Goal: Complete application form: Complete application form

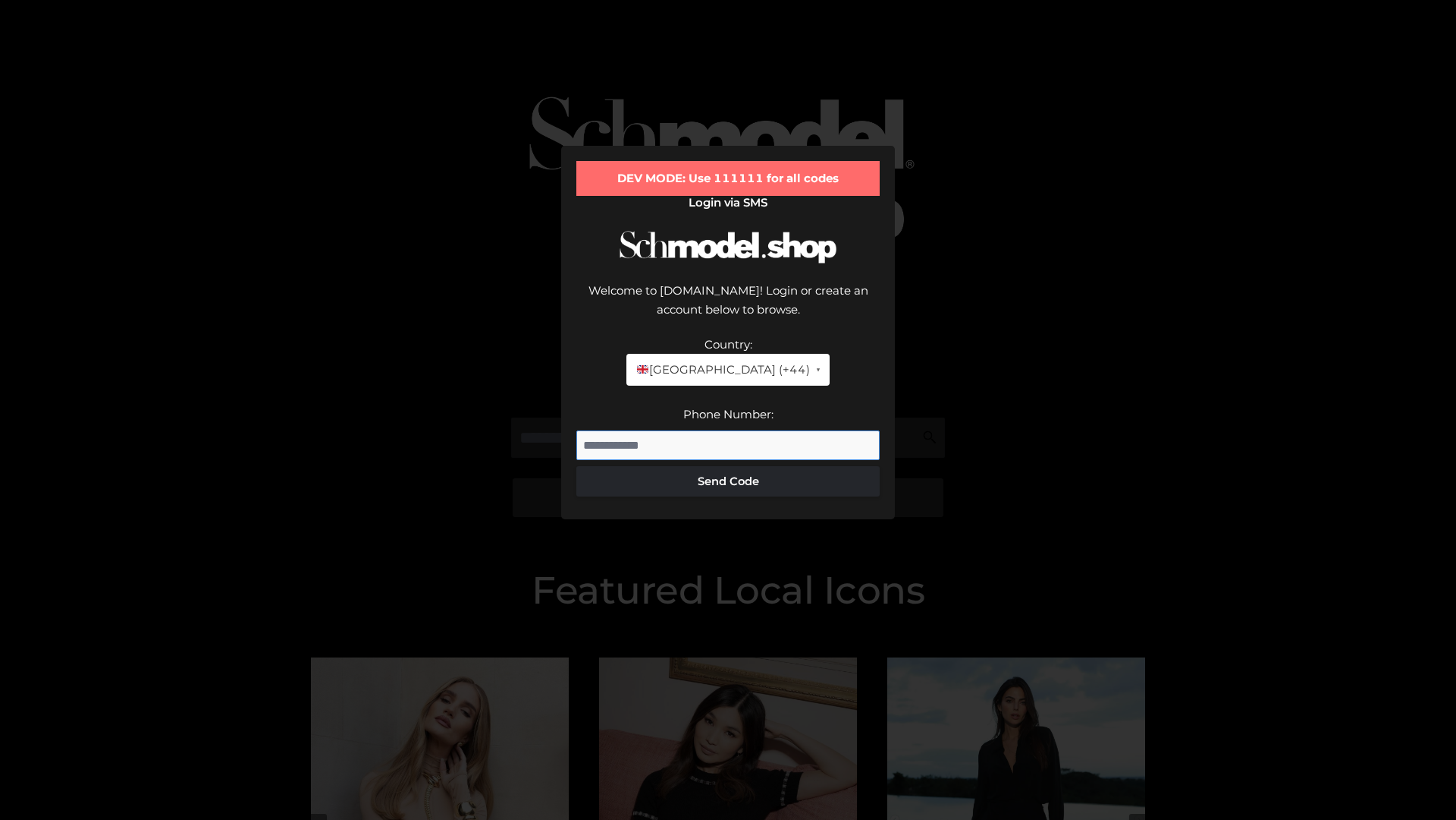
click at [728, 431] on input "Phone Number:" at bounding box center [728, 445] width 304 height 30
type input "**********"
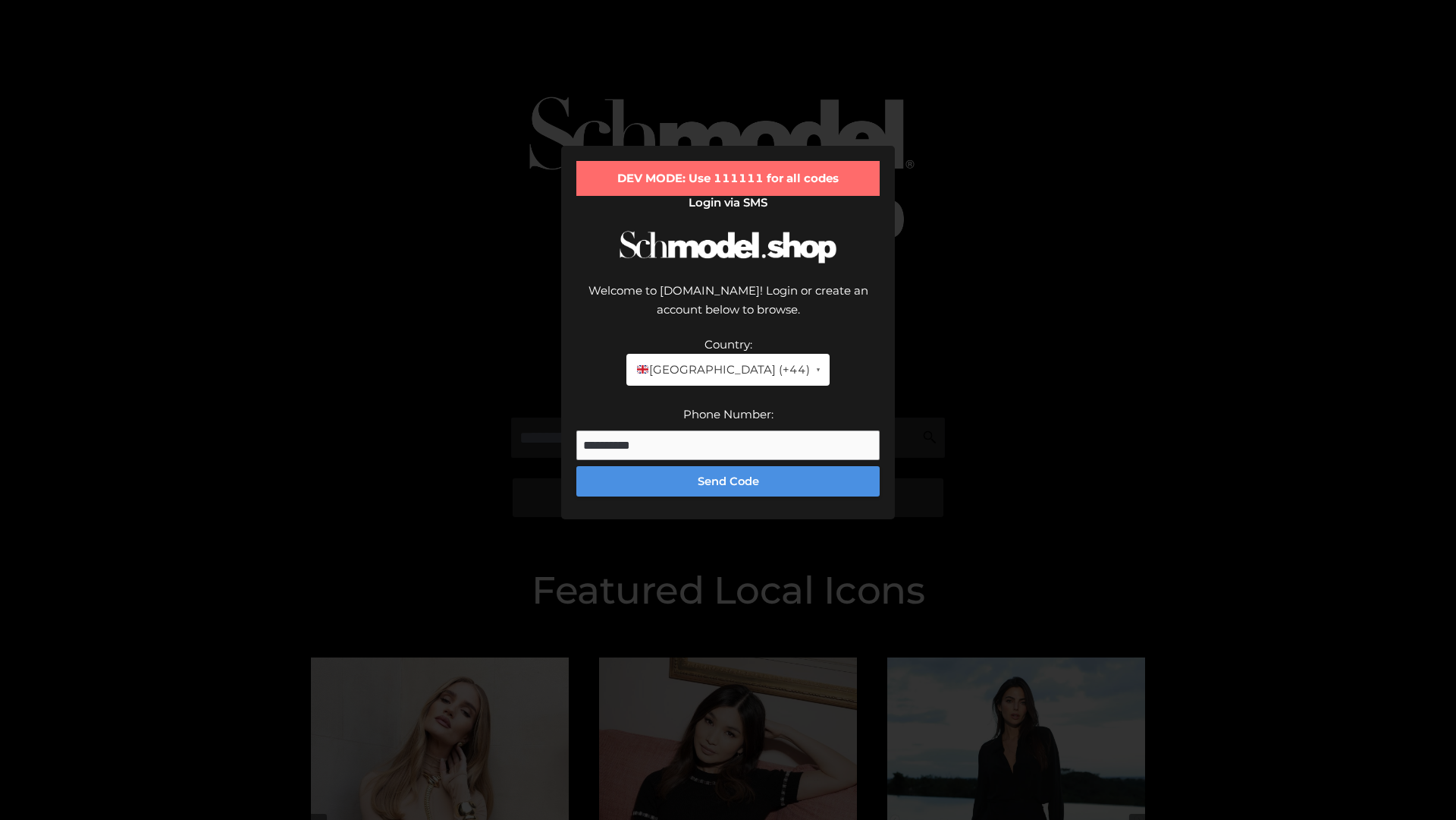
click at [728, 466] on button "Send Code" at bounding box center [728, 480] width 304 height 30
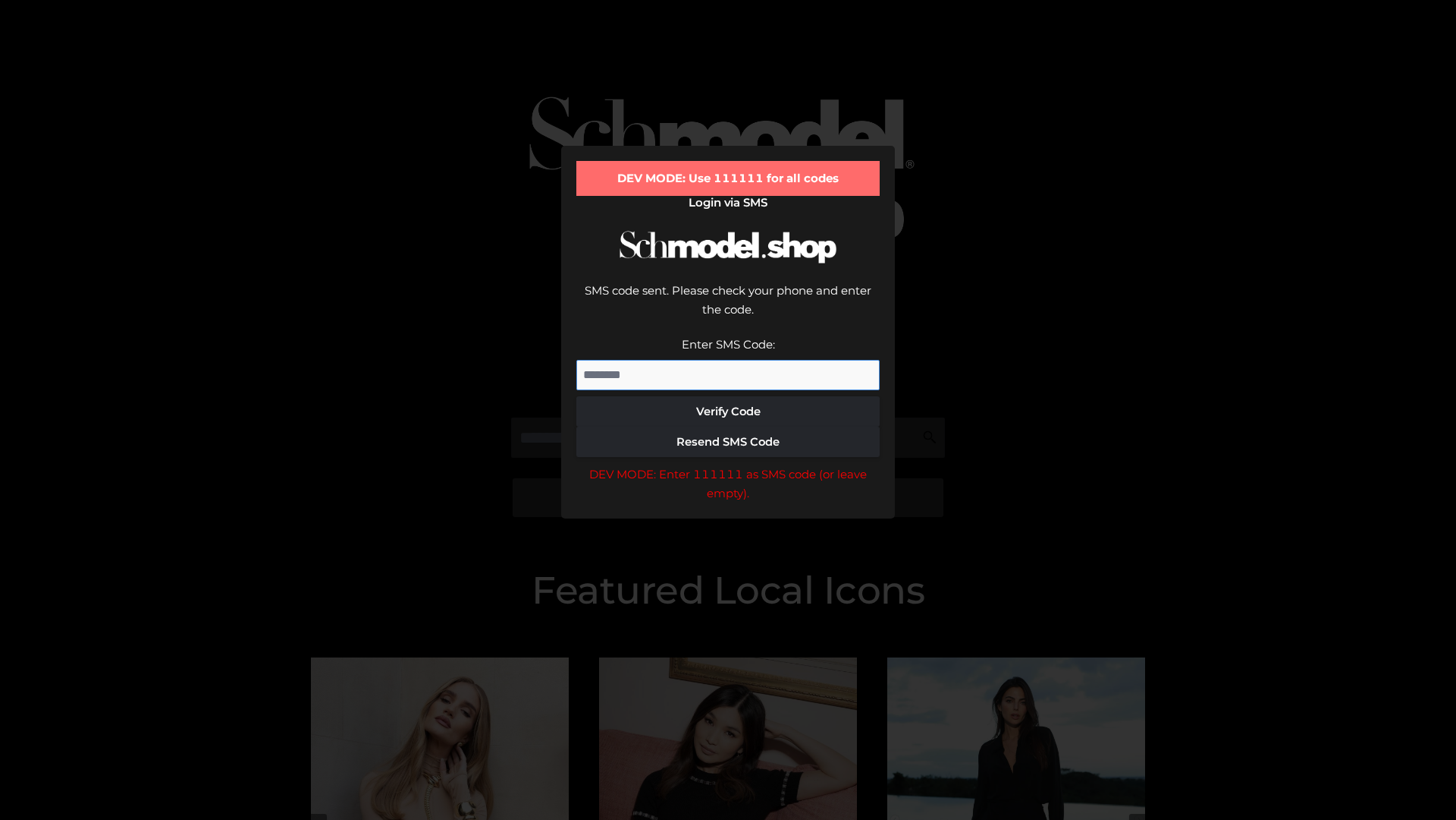
click at [728, 360] on input "Enter SMS Code:" at bounding box center [728, 375] width 304 height 30
type input "******"
click at [728, 396] on button "Verify Code" at bounding box center [728, 410] width 304 height 30
click at [728, 465] on div "DEV MODE: Enter 111111 as SMS code (or leave empty)." at bounding box center [728, 484] width 304 height 39
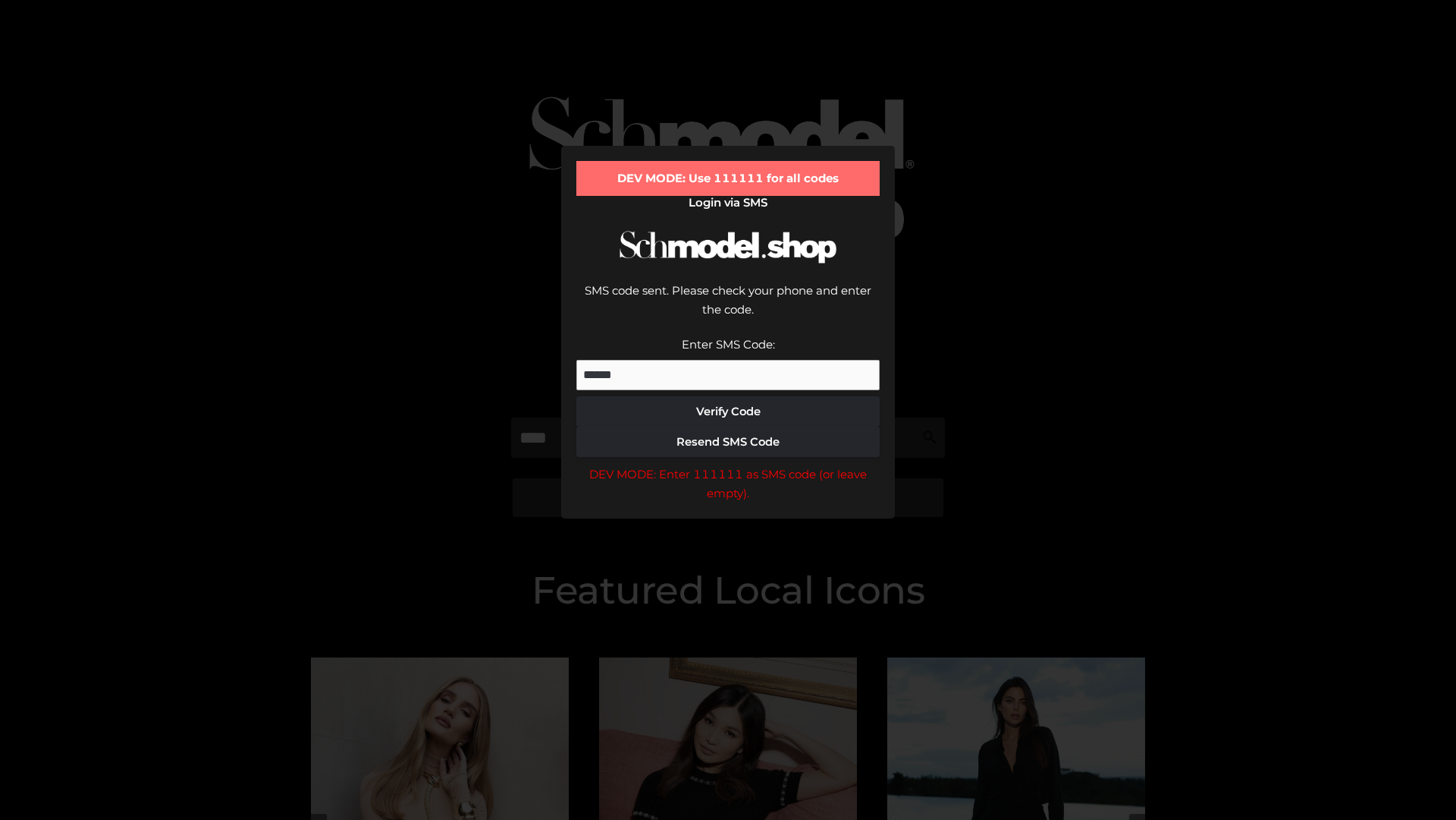
click at [728, 465] on div "DEV MODE: Enter 111111 as SMS code (or leave empty)." at bounding box center [728, 484] width 304 height 39
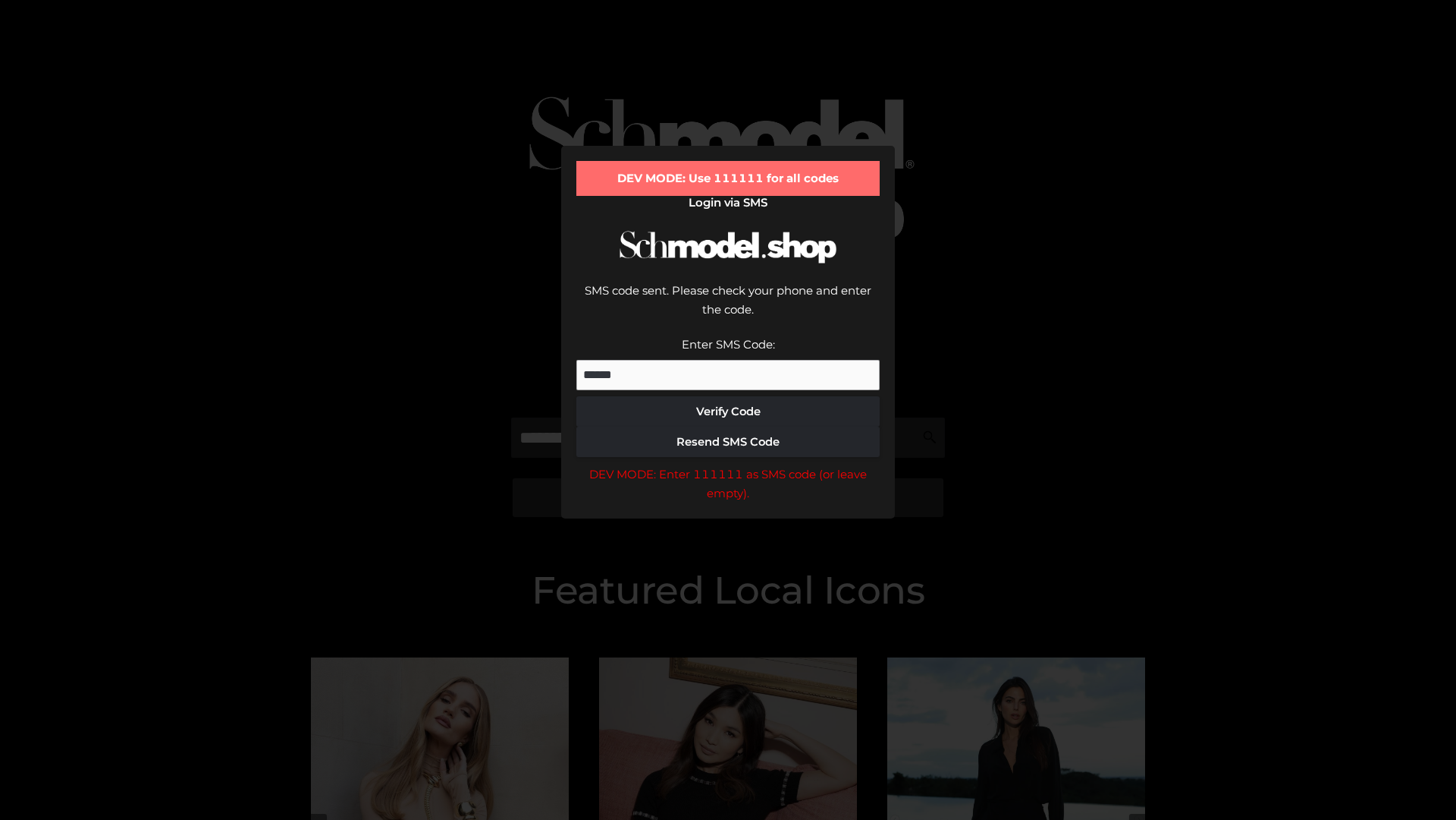
click at [728, 465] on div "DEV MODE: Enter 111111 as SMS code (or leave empty)." at bounding box center [728, 484] width 304 height 39
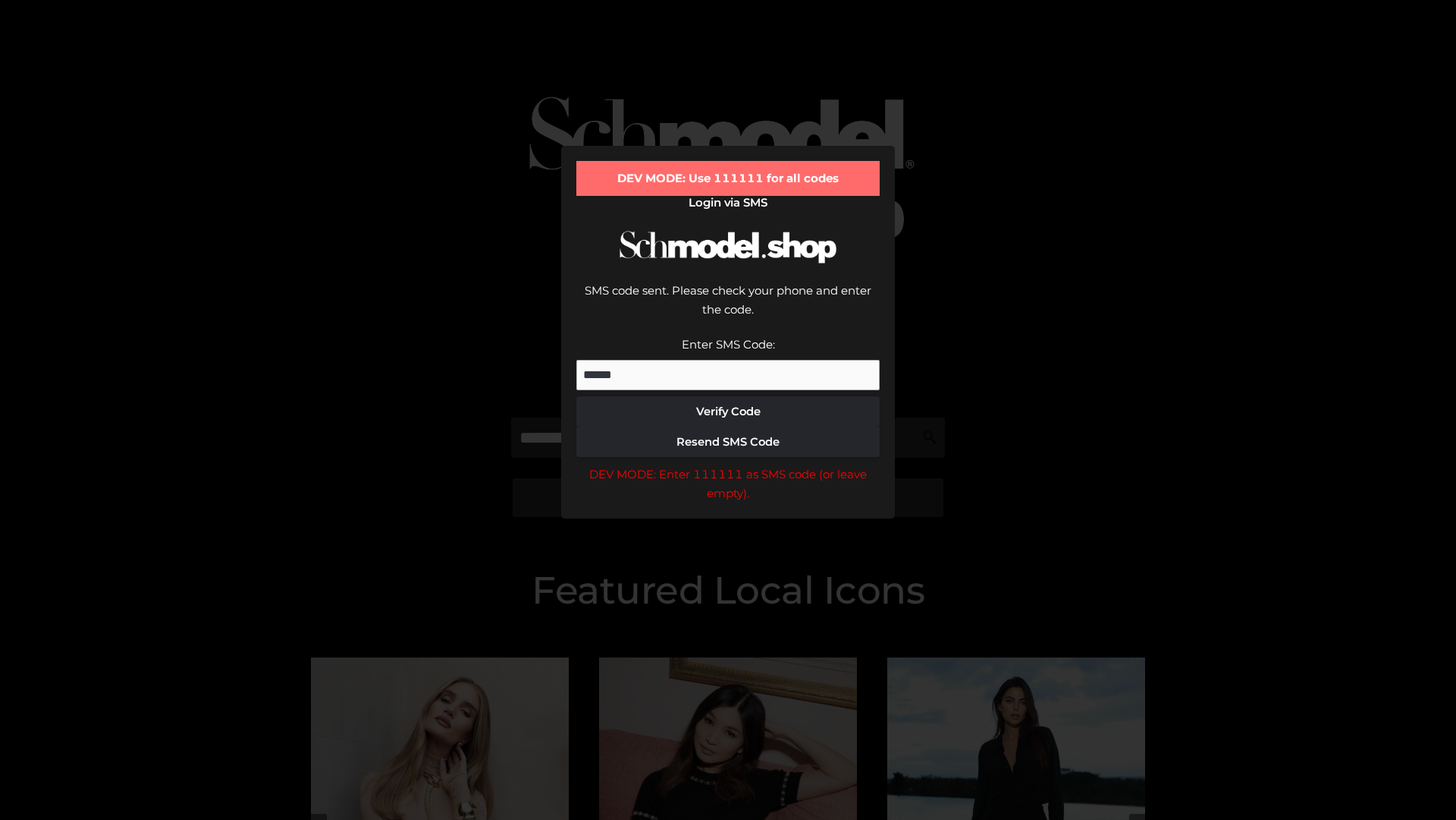
click at [728, 465] on div "DEV MODE: Enter 111111 as SMS code (or leave empty)." at bounding box center [728, 484] width 304 height 39
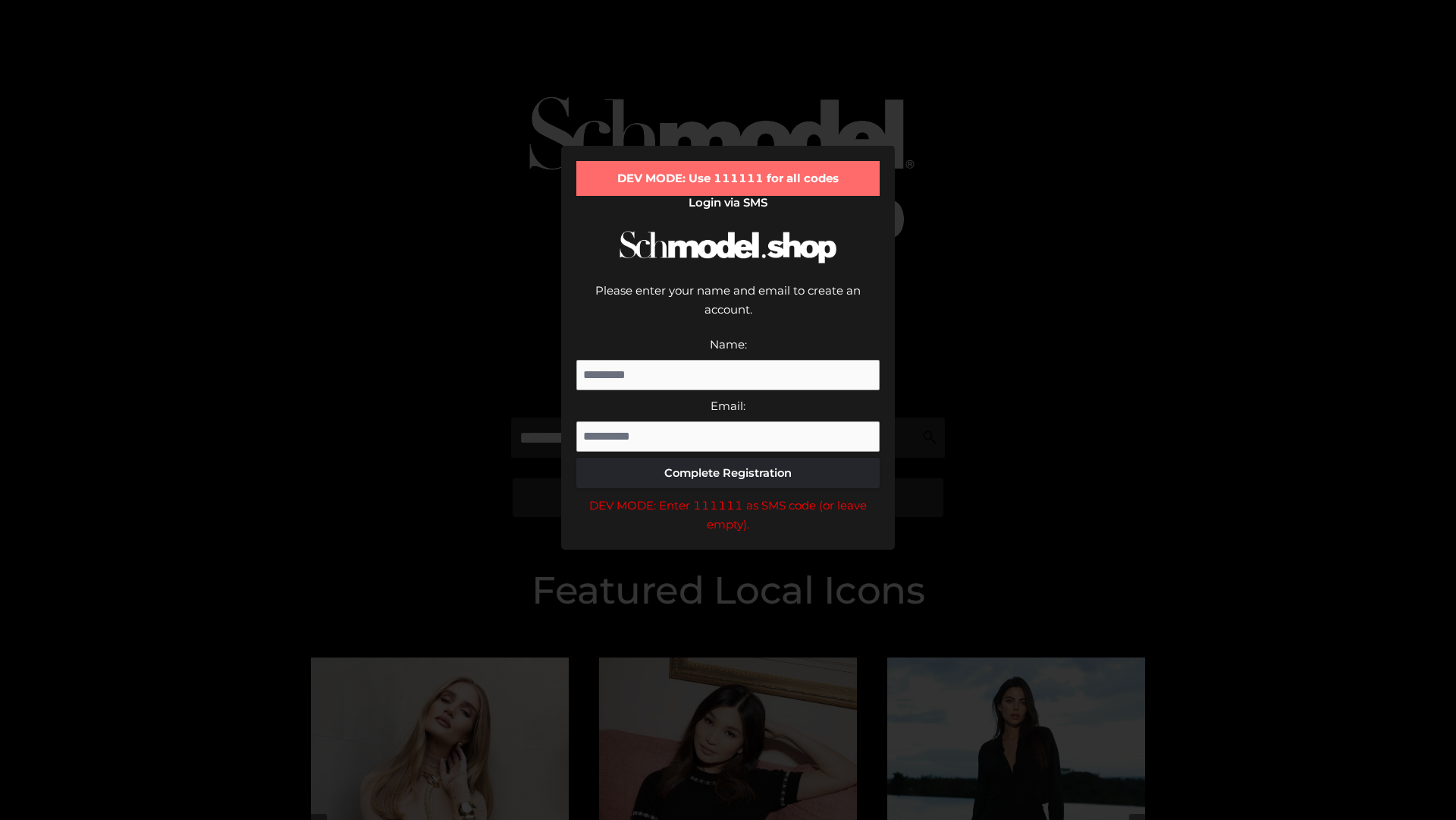
click at [728, 495] on div "DEV MODE: Enter 111111 as SMS code (or leave empty)." at bounding box center [728, 514] width 304 height 39
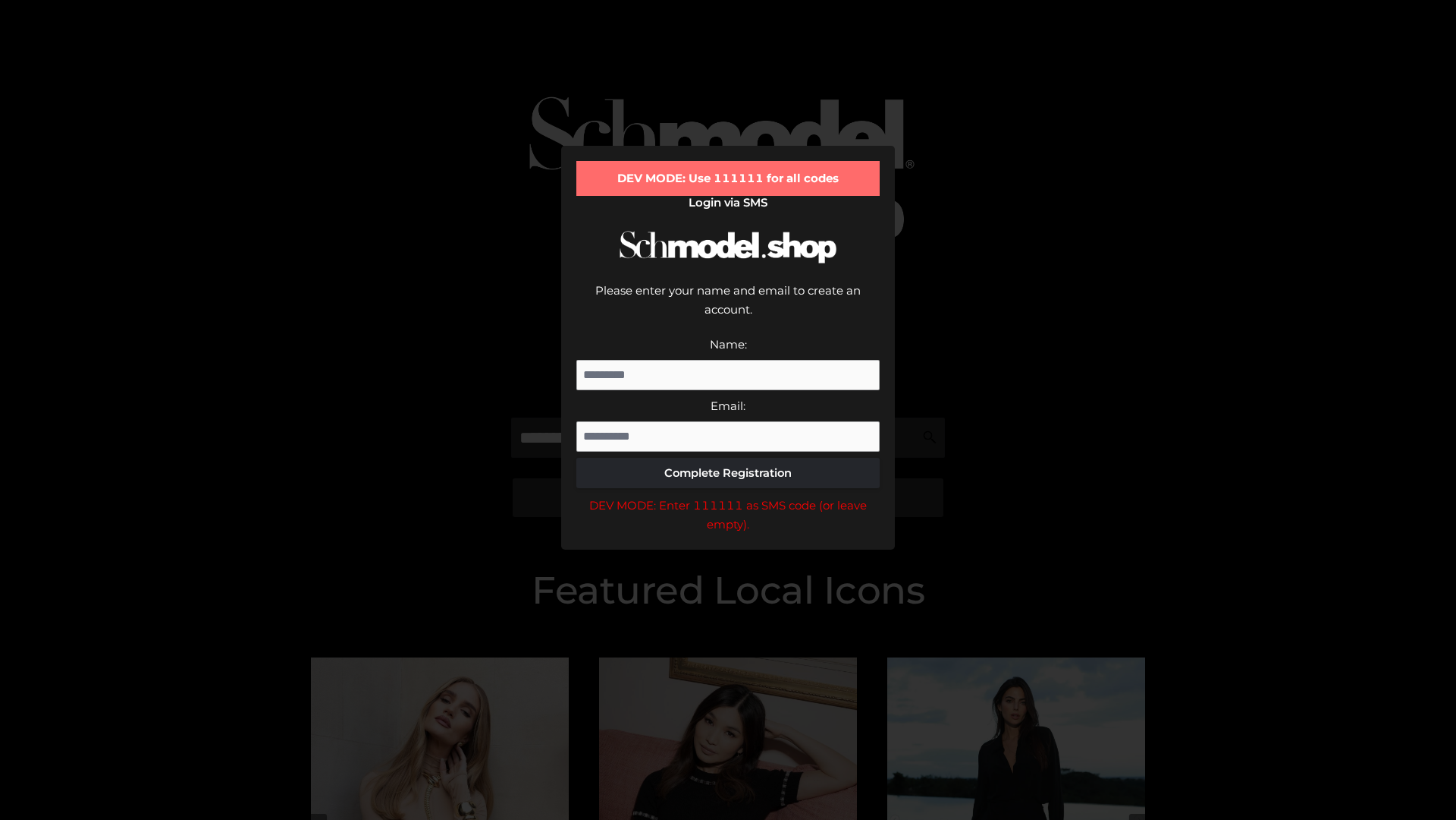
click at [728, 495] on div "DEV MODE: Enter 111111 as SMS code (or leave empty)." at bounding box center [728, 514] width 304 height 39
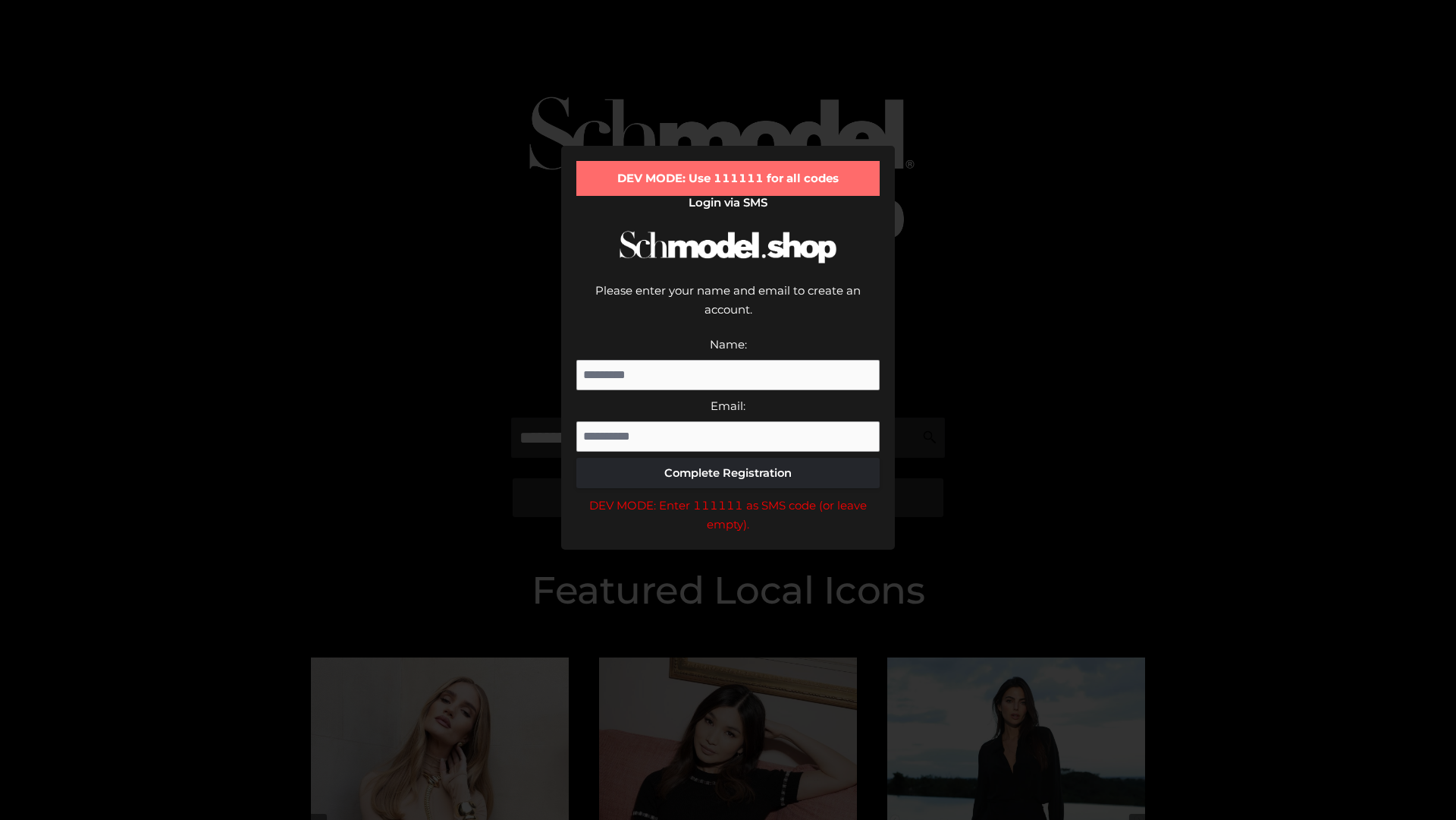
click at [728, 495] on div "DEV MODE: Enter 111111 as SMS code (or leave empty)." at bounding box center [728, 514] width 304 height 39
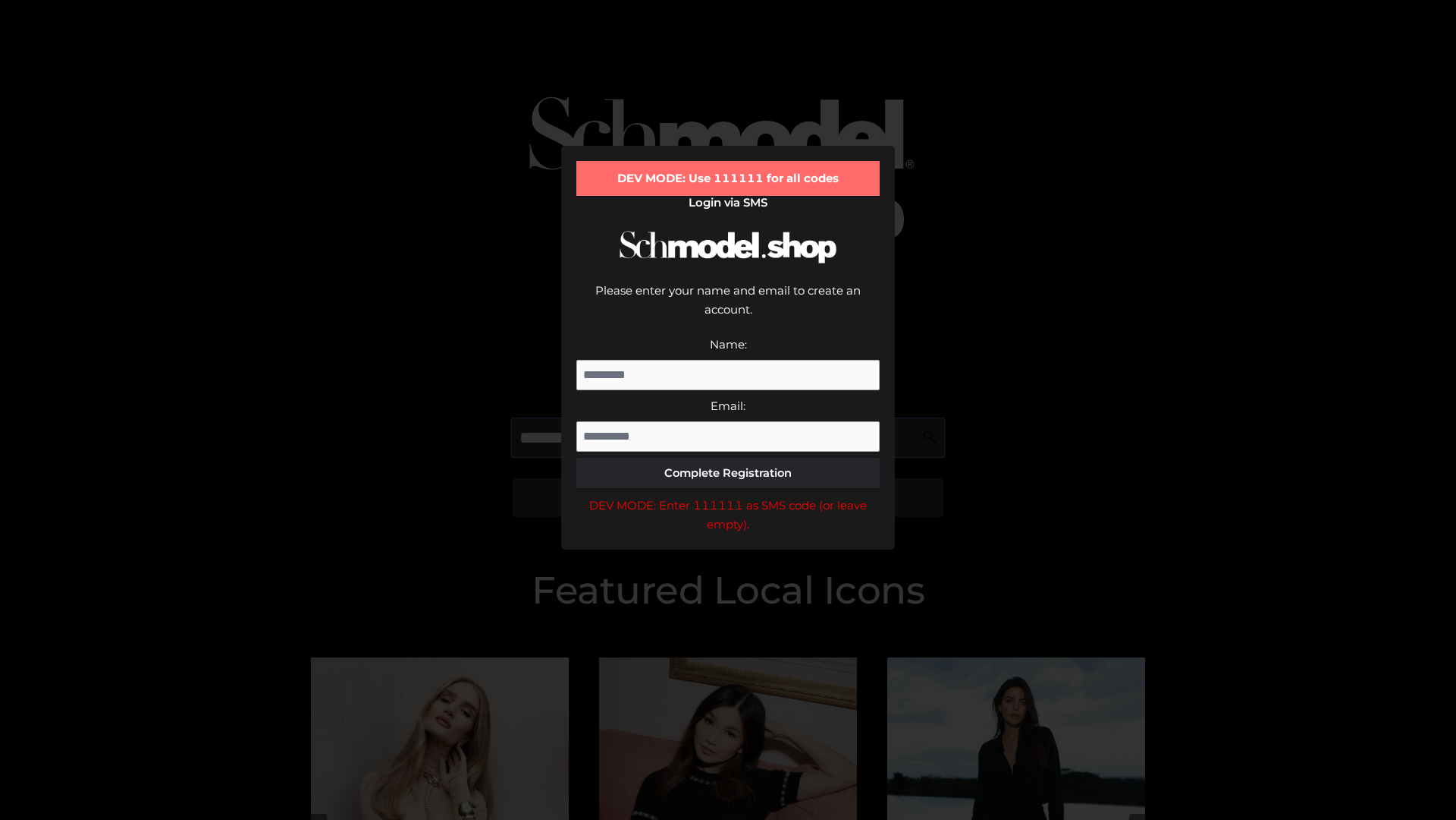
scroll to position [0, 55]
click at [728, 495] on div "DEV MODE: Enter 111111 as SMS code (or leave empty)." at bounding box center [728, 514] width 304 height 39
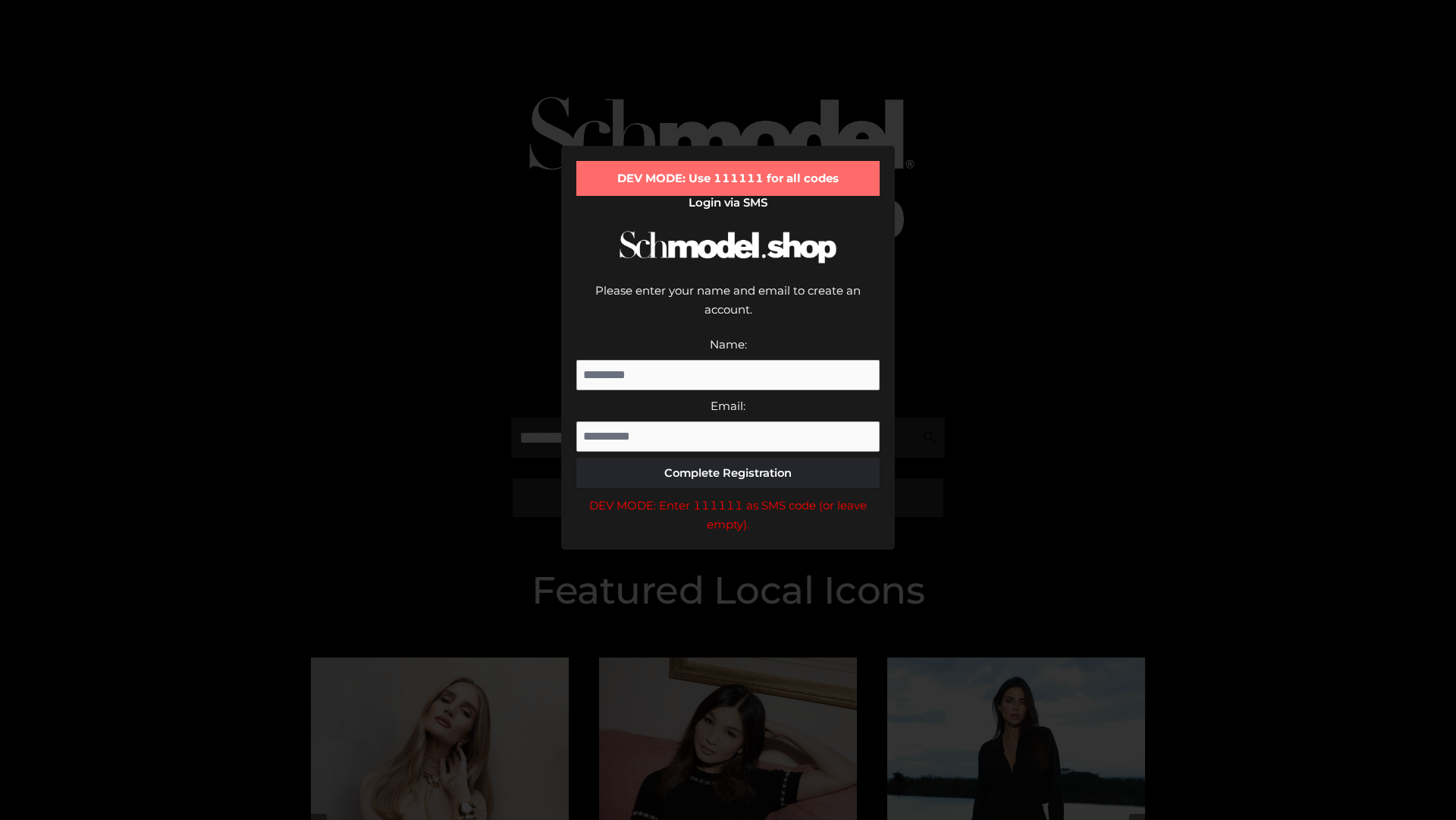
click at [728, 495] on div "DEV MODE: Enter 111111 as SMS code (or leave empty)." at bounding box center [728, 514] width 304 height 39
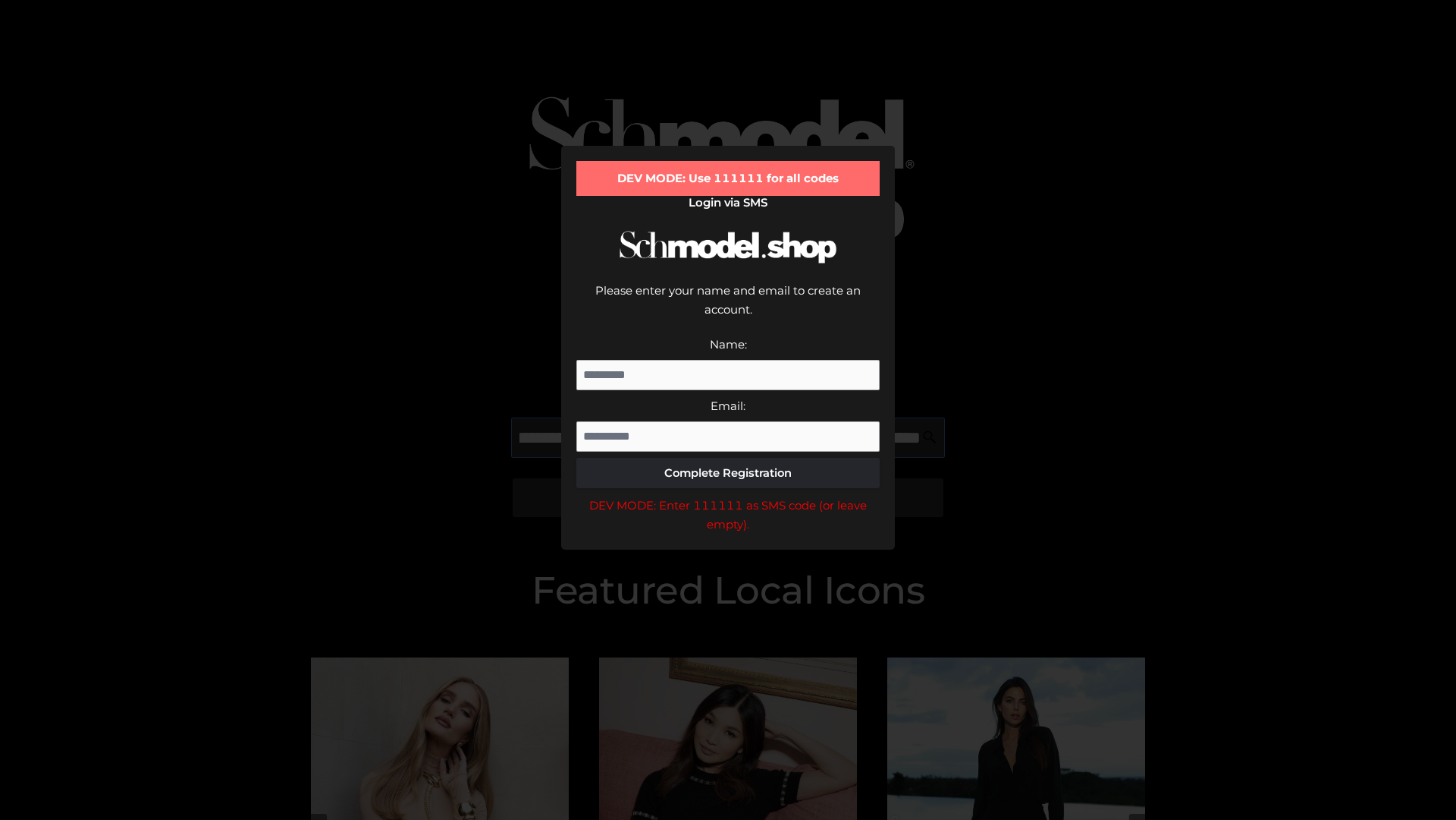
scroll to position [0, 148]
click at [728, 495] on div "DEV MODE: Enter 111111 as SMS code (or leave empty)." at bounding box center [728, 514] width 304 height 39
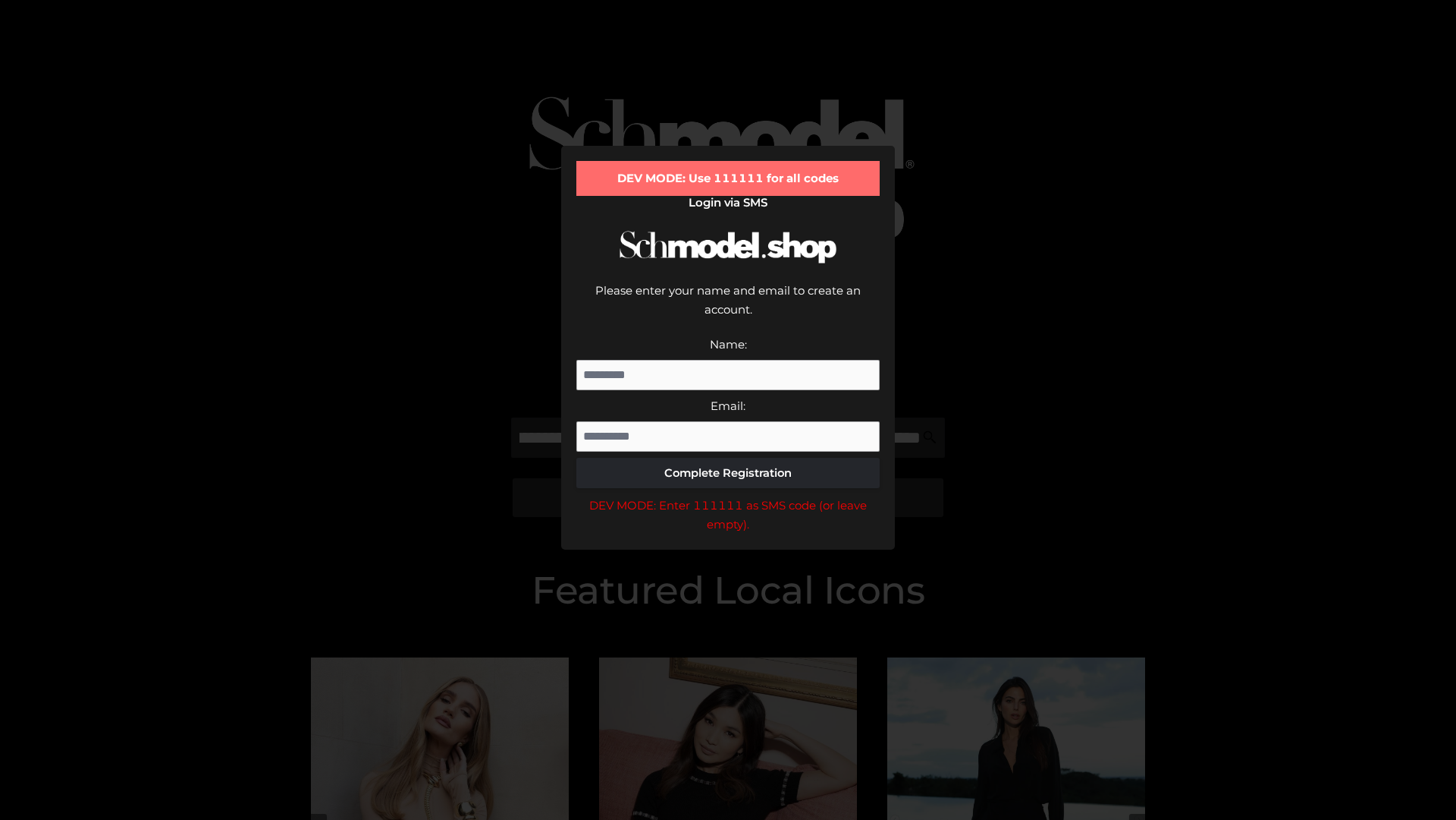
click at [728, 495] on div "DEV MODE: Enter 111111 as SMS code (or leave empty)." at bounding box center [728, 514] width 304 height 39
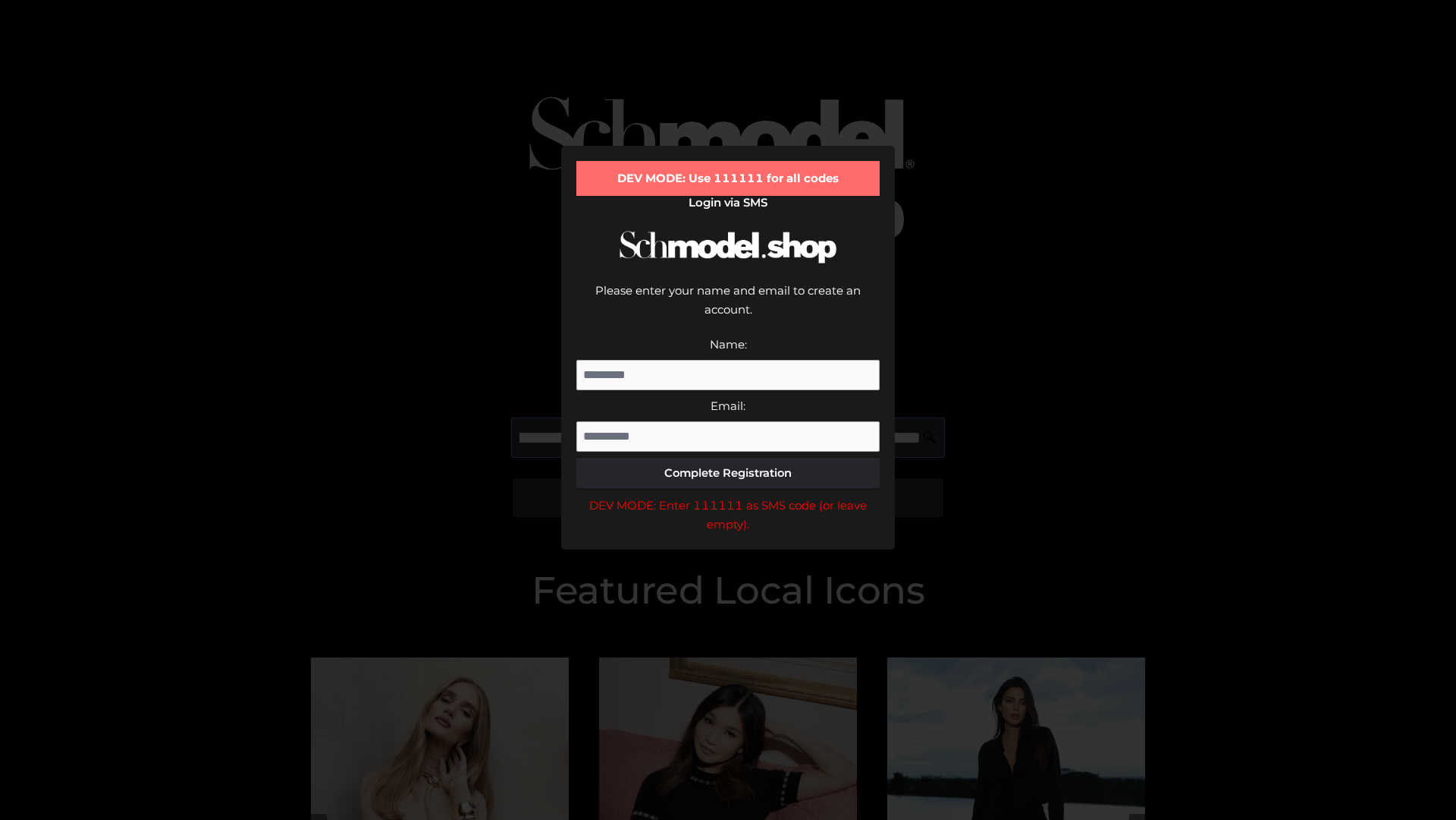
scroll to position [0, 243]
click at [728, 495] on div "DEV MODE: Enter 111111 as SMS code (or leave empty)." at bounding box center [728, 514] width 304 height 39
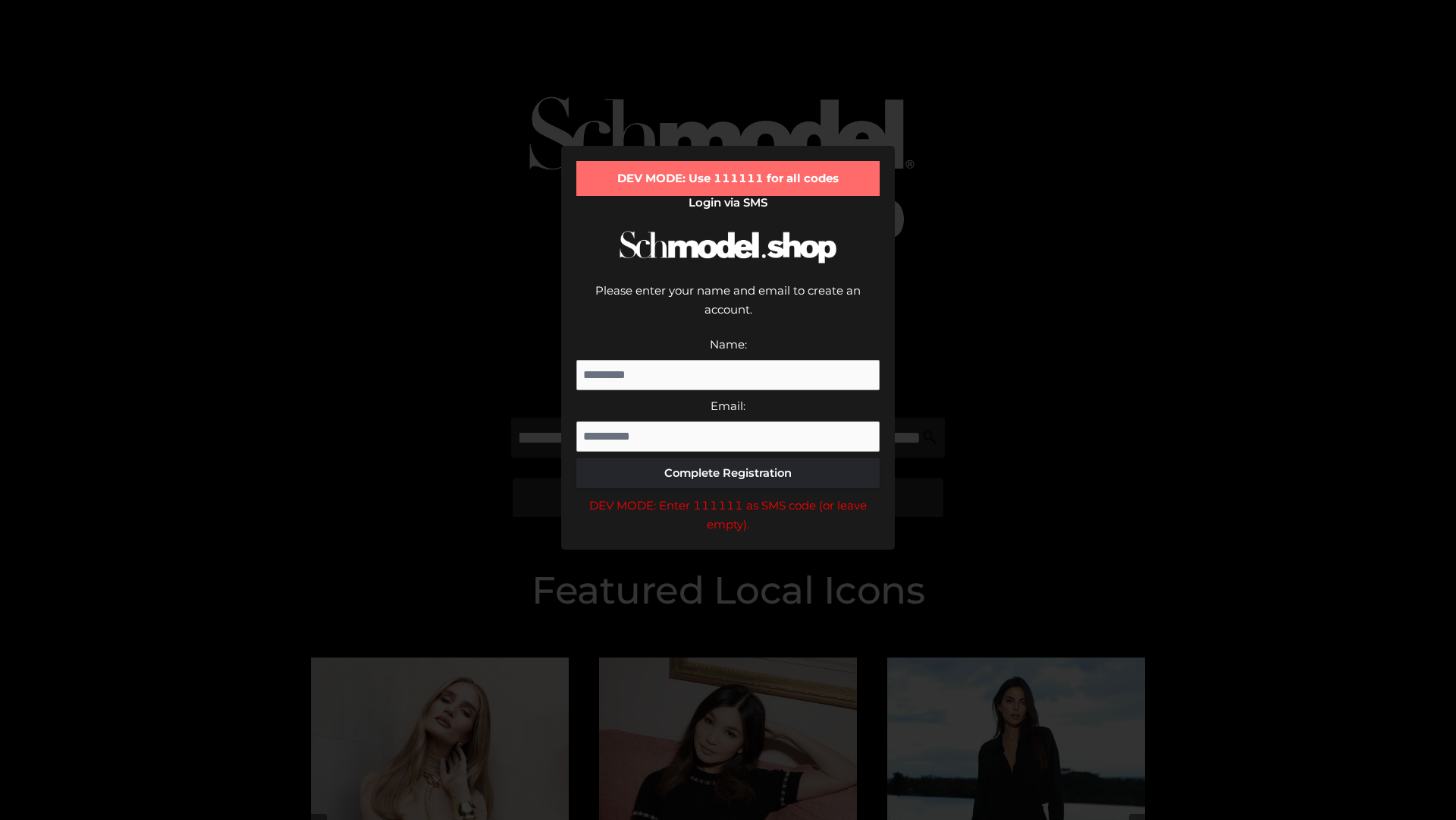
click at [728, 495] on div "DEV MODE: Enter 111111 as SMS code (or leave empty)." at bounding box center [728, 514] width 304 height 39
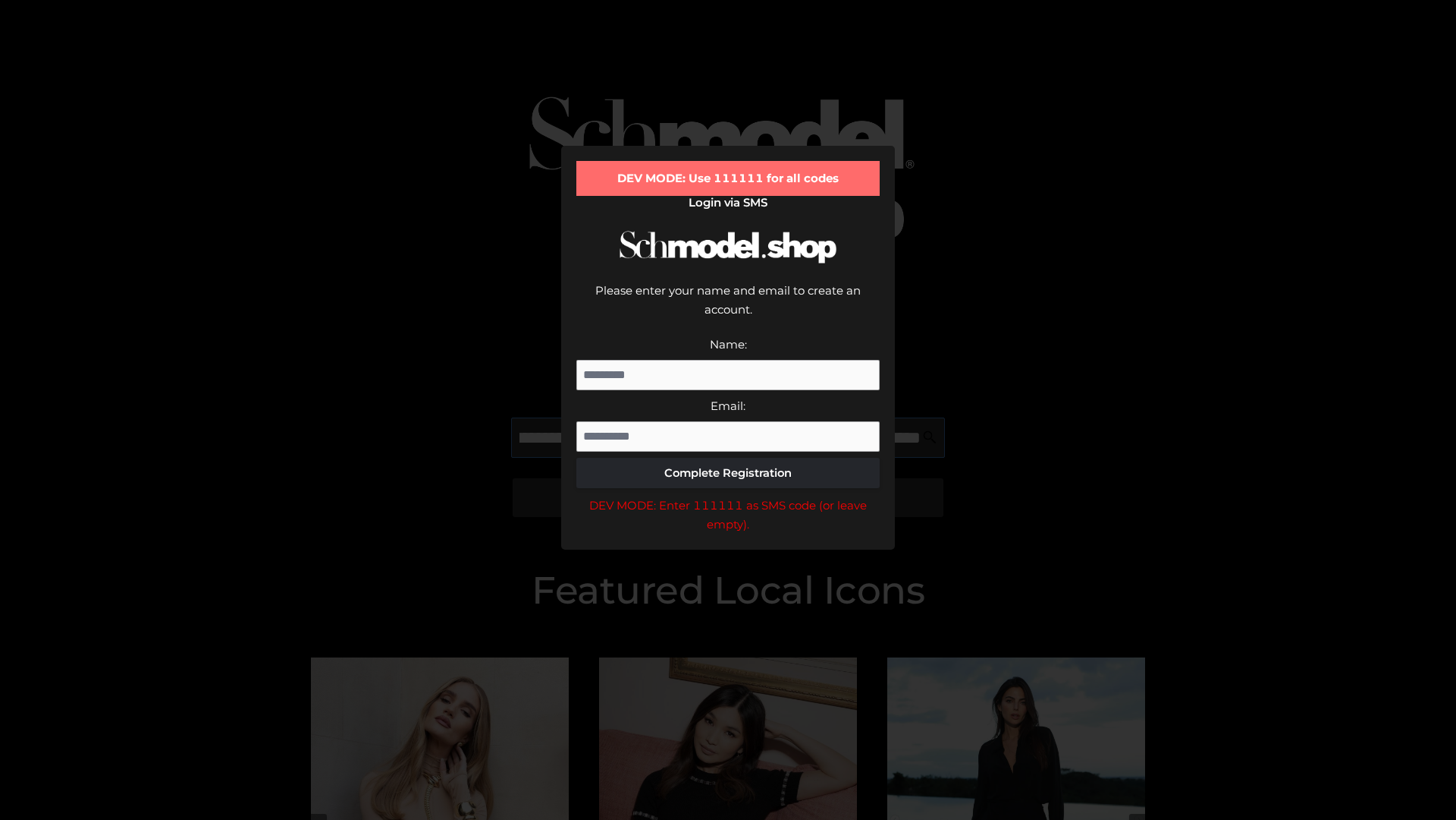
scroll to position [0, 330]
click at [728, 495] on div "DEV MODE: Enter 111111 as SMS code (or leave empty)." at bounding box center [728, 514] width 304 height 39
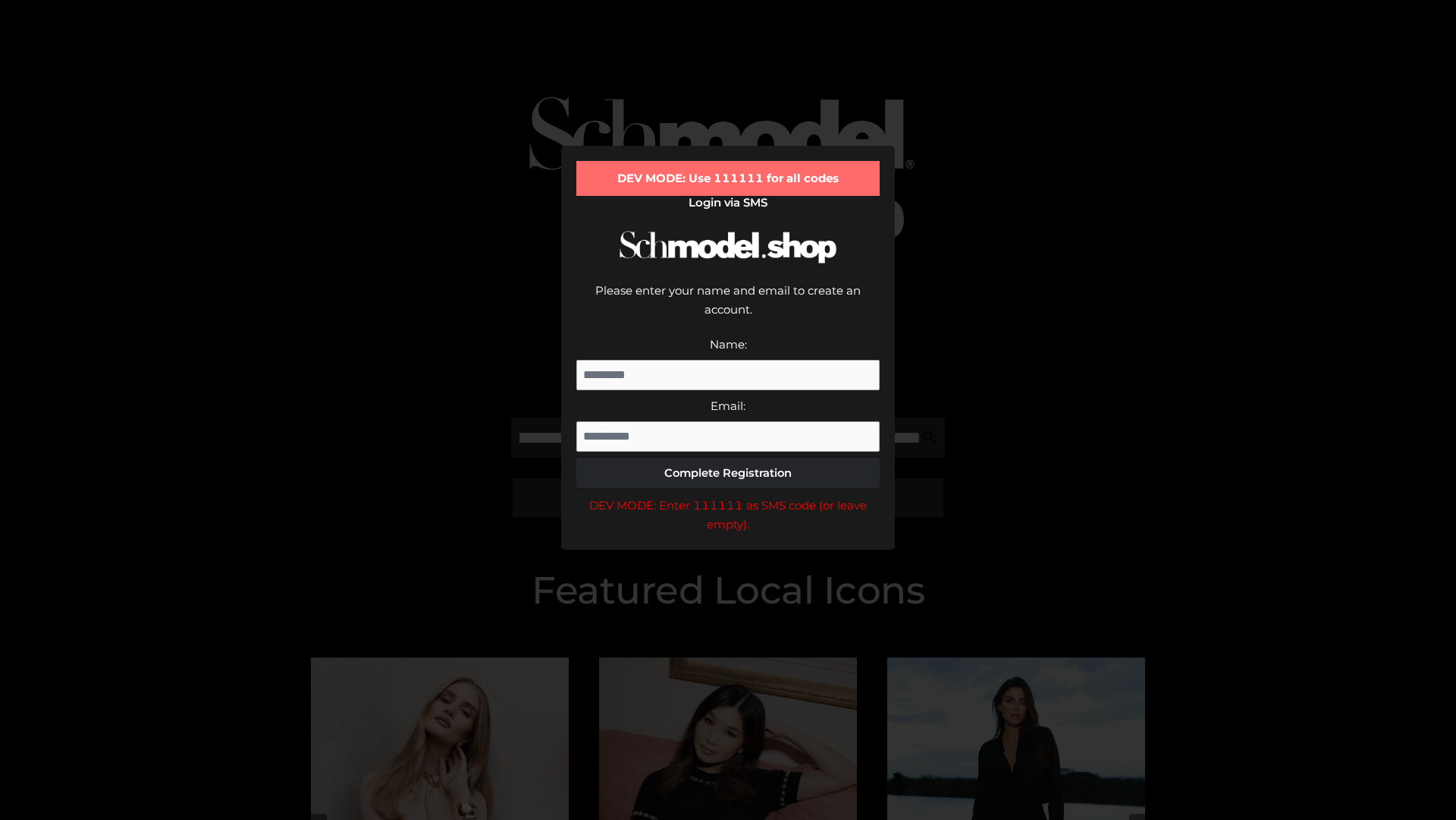
click at [728, 495] on div "DEV MODE: Enter 111111 as SMS code (or leave empty)." at bounding box center [728, 514] width 304 height 39
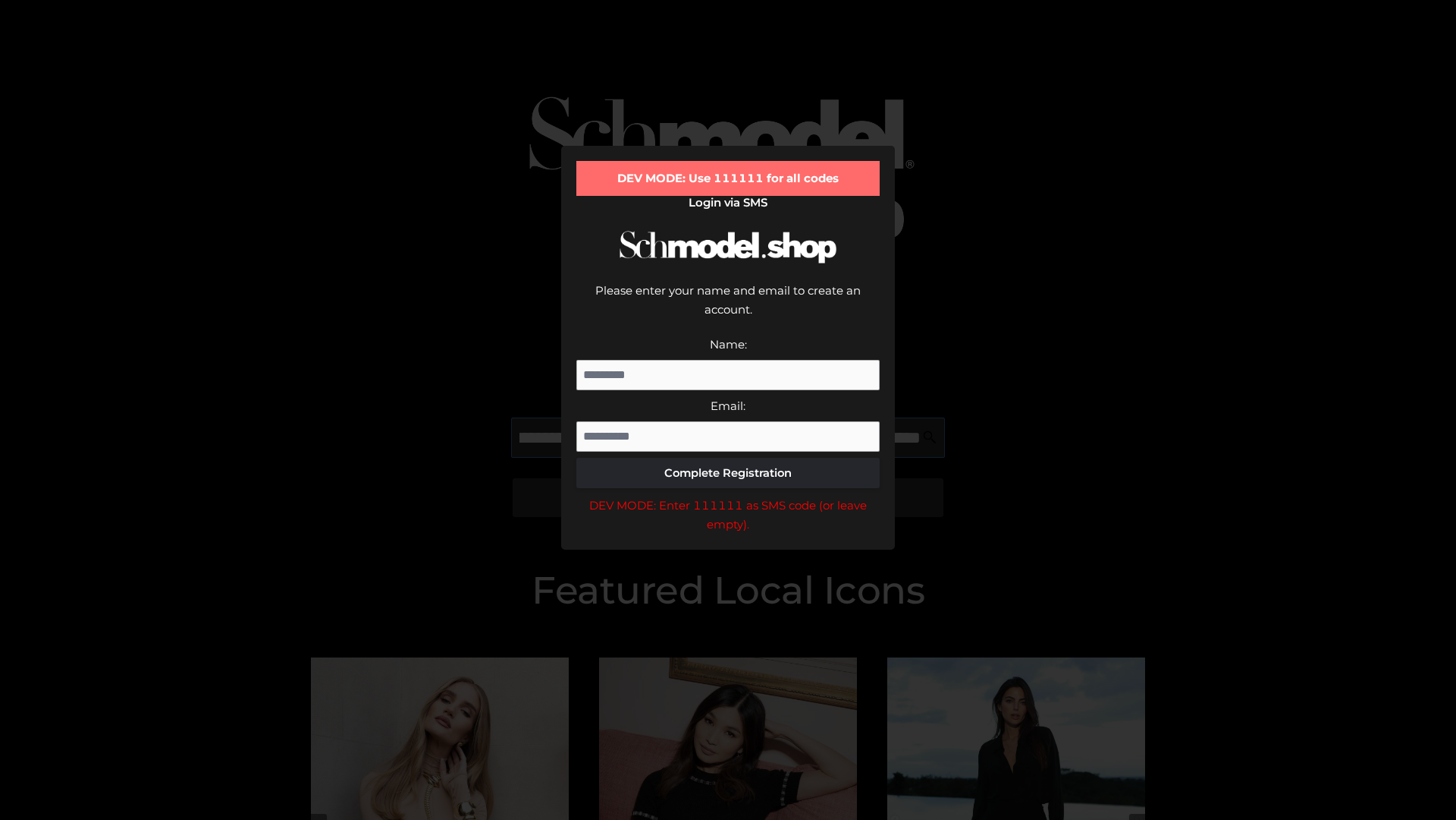
scroll to position [0, 422]
click at [728, 495] on div "DEV MODE: Enter 111111 as SMS code (or leave empty)." at bounding box center [728, 514] width 304 height 39
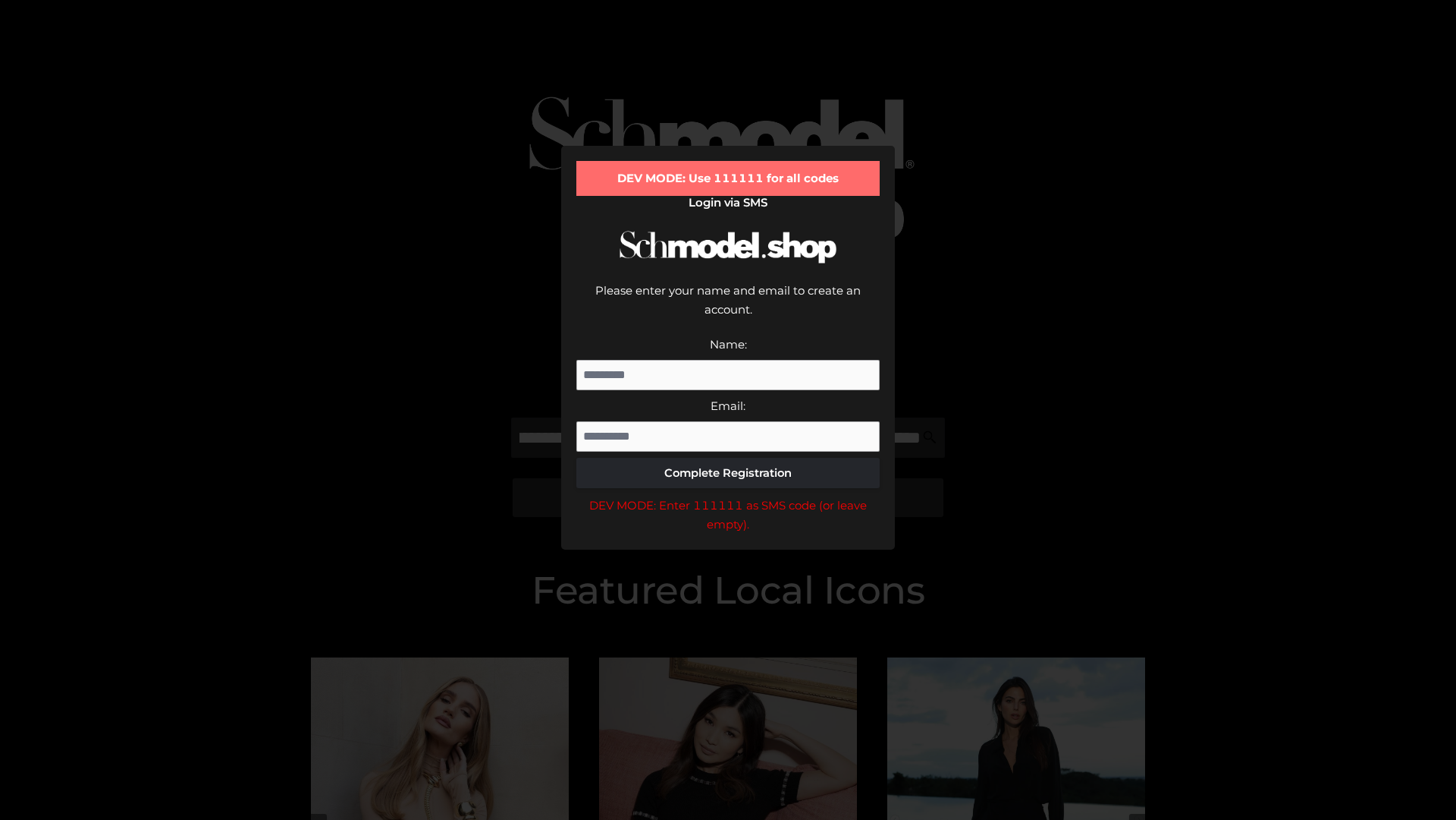
click at [728, 495] on div "DEV MODE: Enter 111111 as SMS code (or leave empty)." at bounding box center [728, 514] width 304 height 39
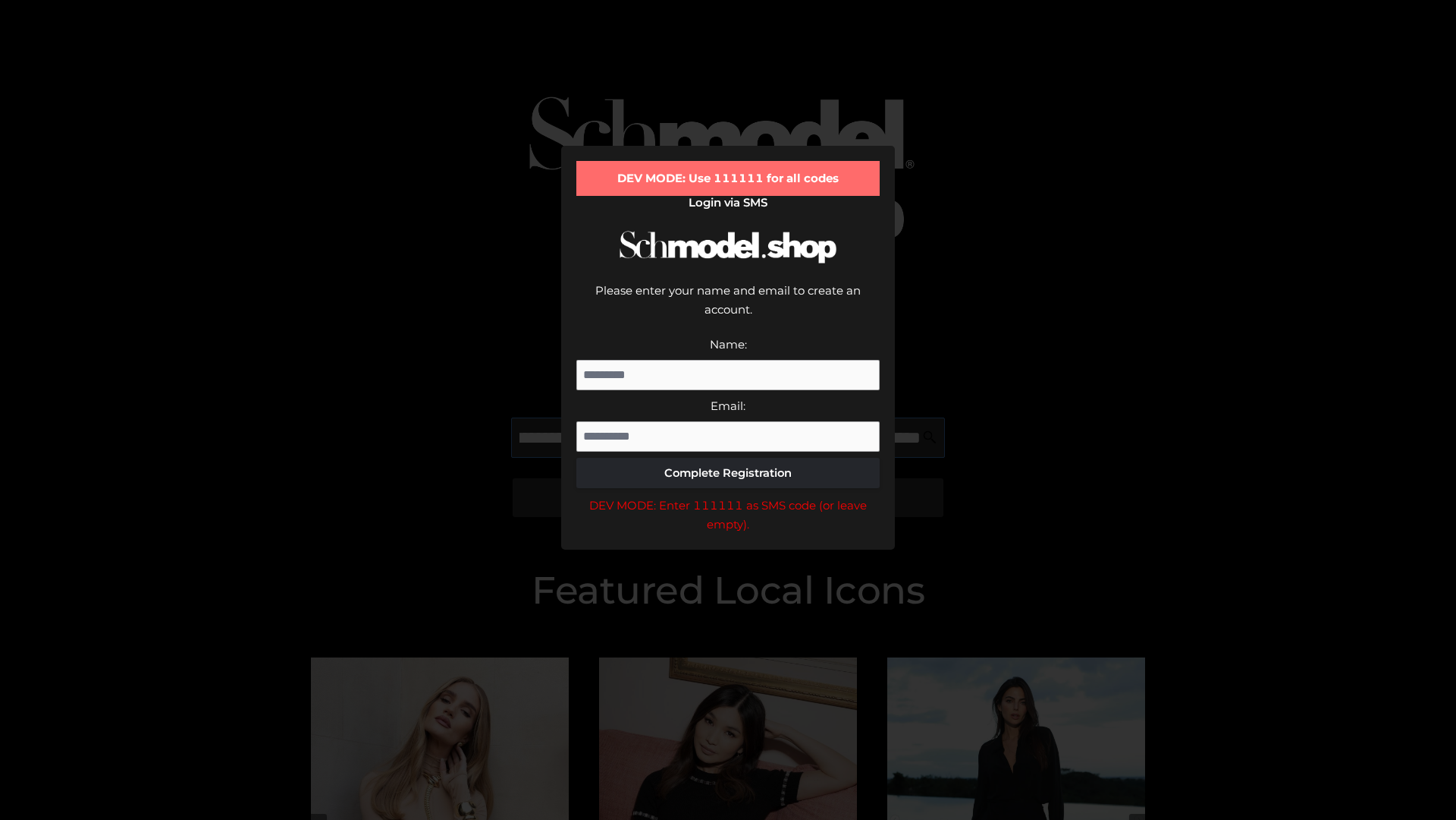
scroll to position [0, 517]
click at [728, 495] on div "DEV MODE: Enter 111111 as SMS code (or leave empty)." at bounding box center [728, 514] width 304 height 39
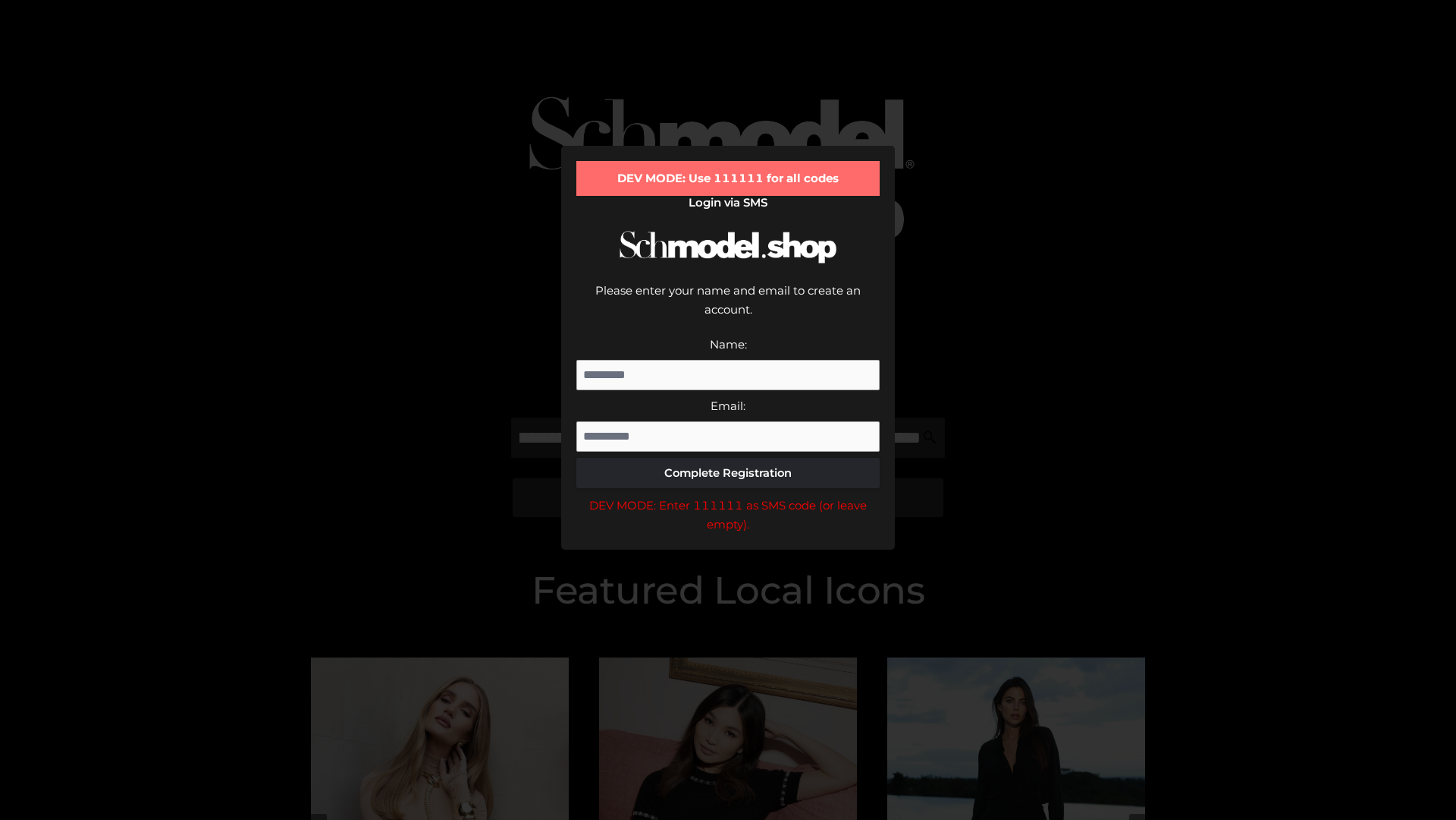
click at [728, 495] on div "DEV MODE: Enter 111111 as SMS code (or leave empty)." at bounding box center [728, 514] width 304 height 39
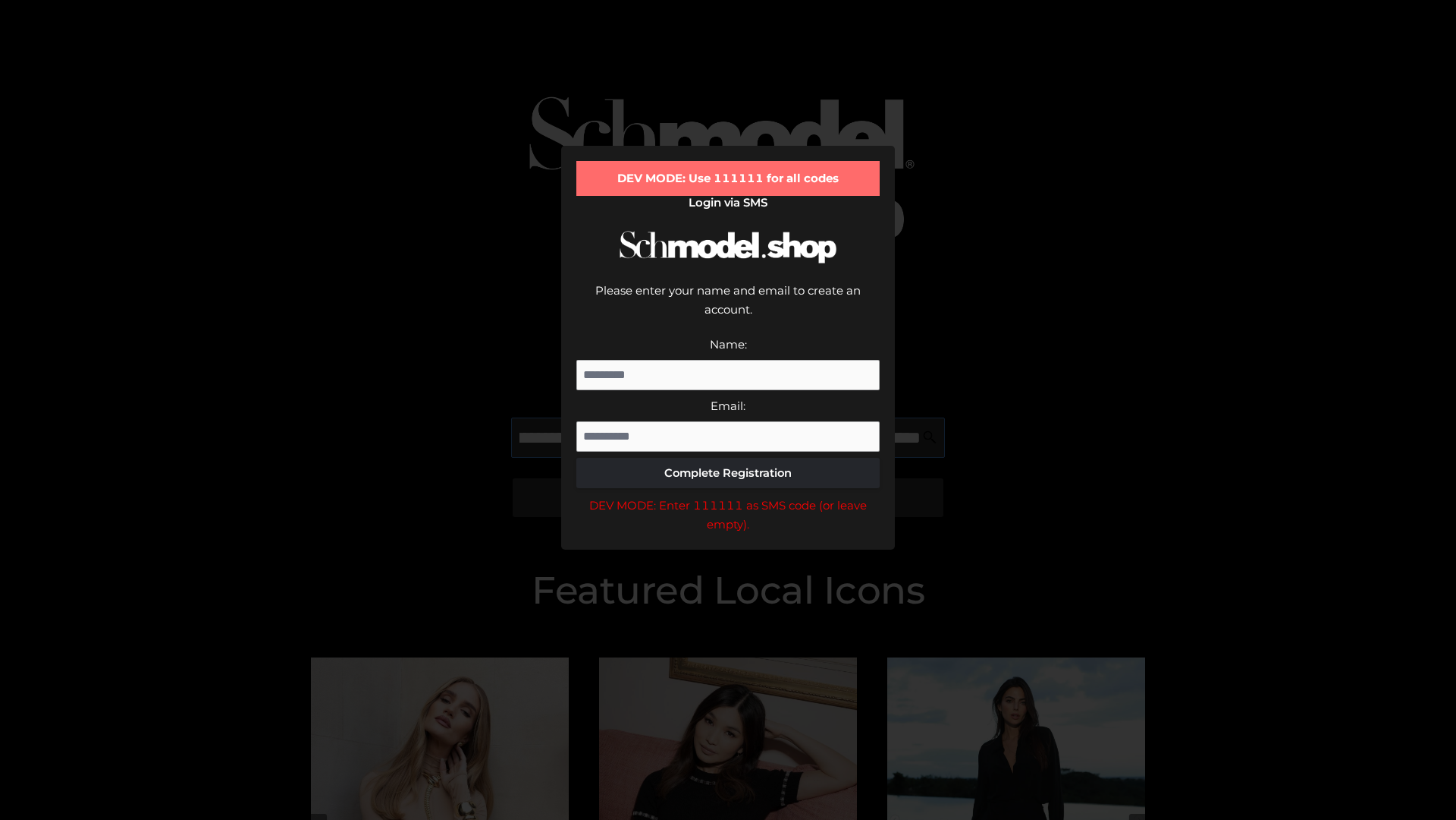
scroll to position [0, 604]
click at [728, 495] on div "DEV MODE: Enter 111111 as SMS code (or leave empty)." at bounding box center [728, 514] width 304 height 39
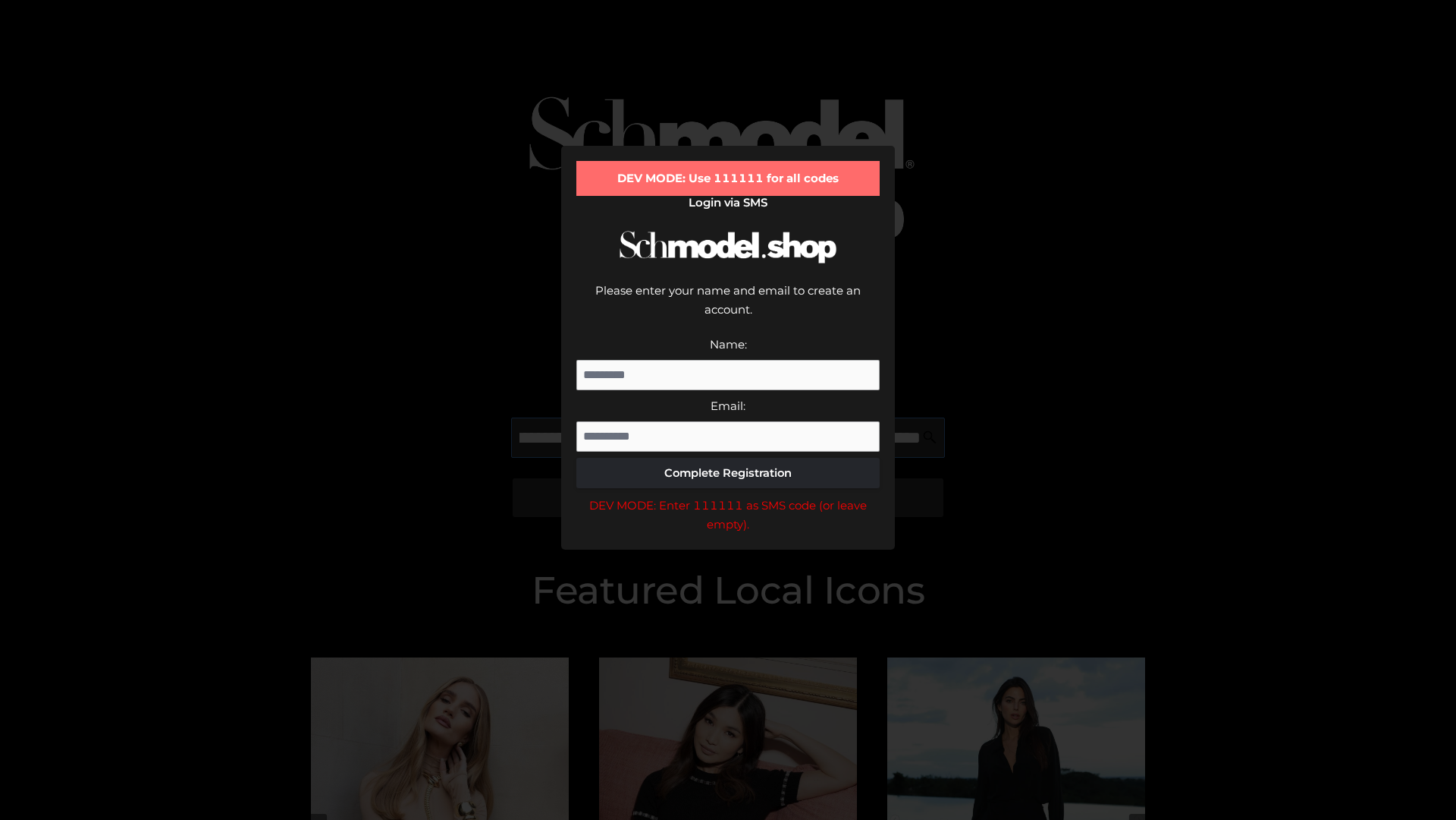
type input "**********"
